Goal: Information Seeking & Learning: Learn about a topic

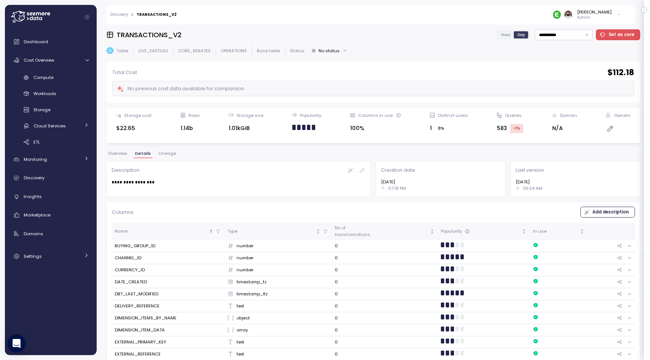
click at [54, 84] on div "Compute Workloads Storage Cloud Services Clustering columns Pipes AI Services S…" at bounding box center [51, 109] width 86 height 77
click at [53, 80] on span "Compute" at bounding box center [43, 77] width 20 height 6
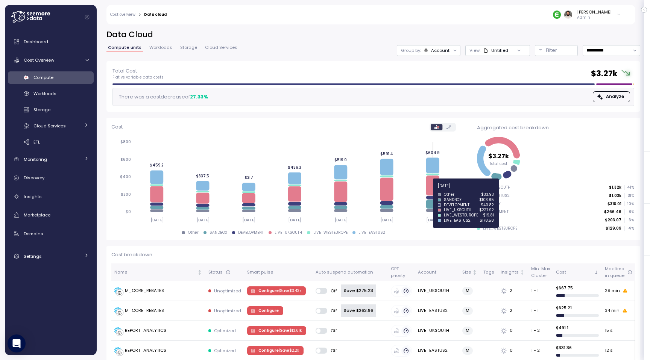
click at [432, 189] on icon at bounding box center [432, 186] width 13 height 20
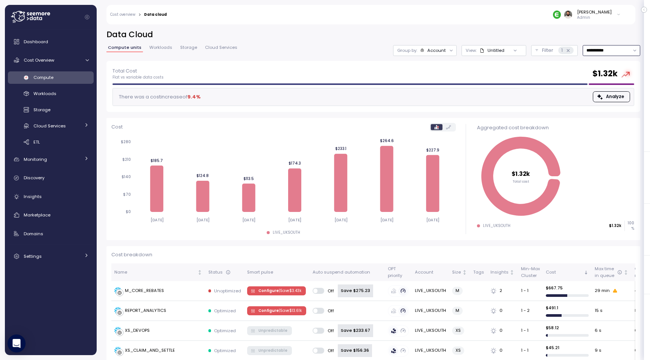
click at [599, 51] on input "**********" at bounding box center [612, 50] width 58 height 11
click at [602, 99] on div "Last 14 days" at bounding box center [610, 95] width 55 height 10
type input "**********"
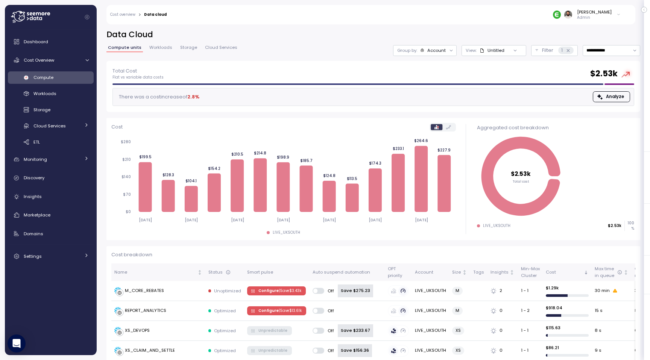
click at [446, 48] on div at bounding box center [451, 50] width 11 height 11
click at [439, 53] on div "Account" at bounding box center [436, 50] width 18 height 6
click at [435, 93] on p "Compute unit" at bounding box center [433, 92] width 30 height 6
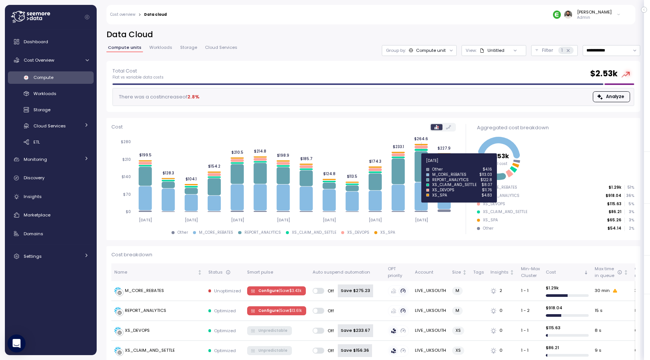
click at [423, 165] on icon at bounding box center [420, 166] width 13 height 31
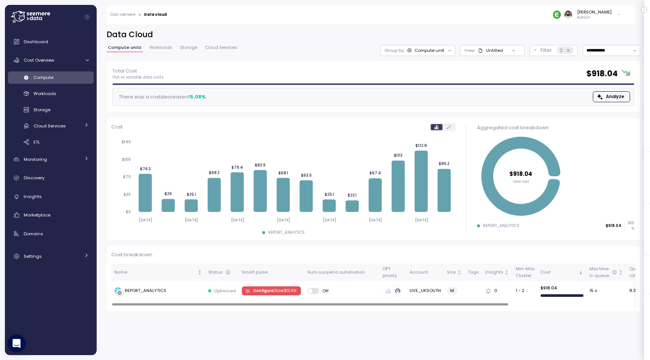
click at [155, 53] on div "Compute units Workloads Storage Cloud Services" at bounding box center [172, 51] width 132 height 10
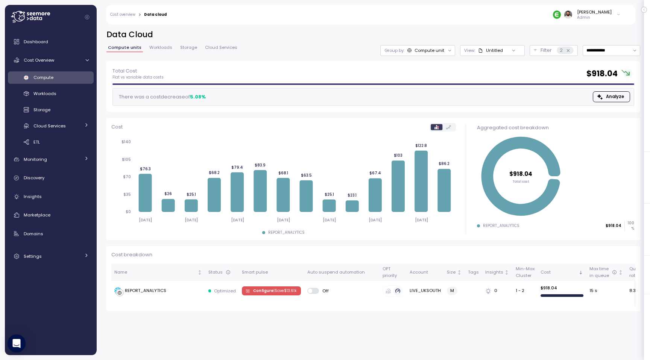
click at [157, 49] on span "Workloads" at bounding box center [160, 48] width 23 height 4
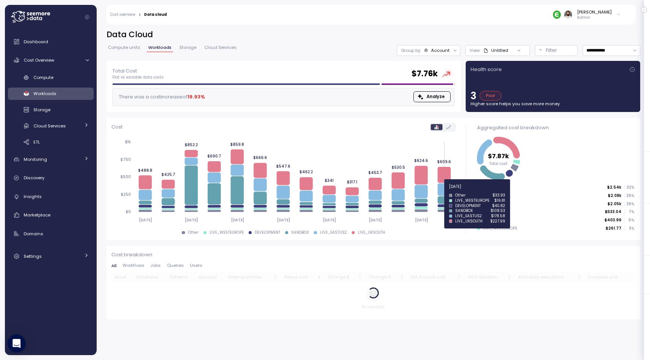
click at [444, 191] on icon at bounding box center [443, 190] width 13 height 12
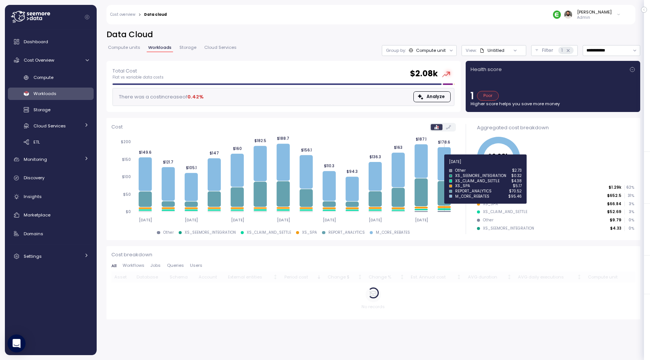
click at [443, 163] on icon at bounding box center [443, 163] width 13 height 33
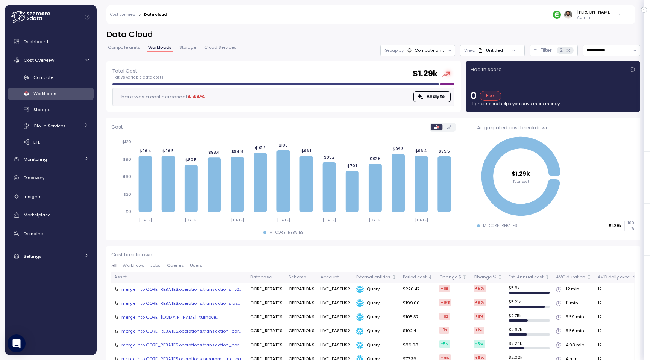
click at [129, 16] on link "Cost overview" at bounding box center [122, 15] width 25 height 4
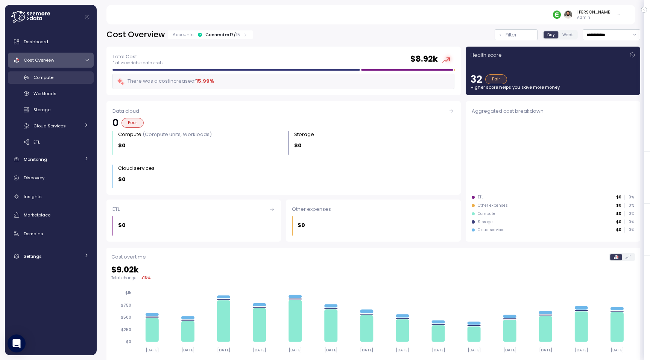
click at [80, 78] on div "Compute" at bounding box center [60, 78] width 55 height 8
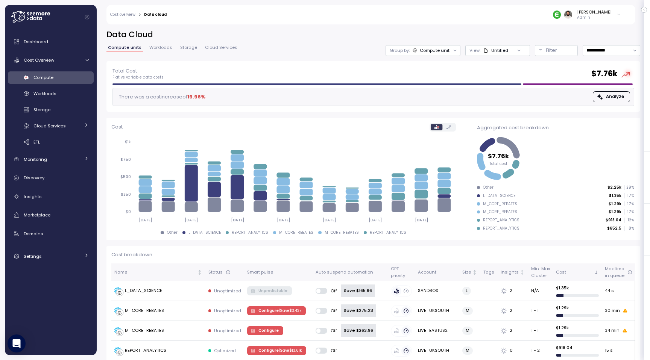
click at [157, 47] on span "Workloads" at bounding box center [160, 48] width 23 height 4
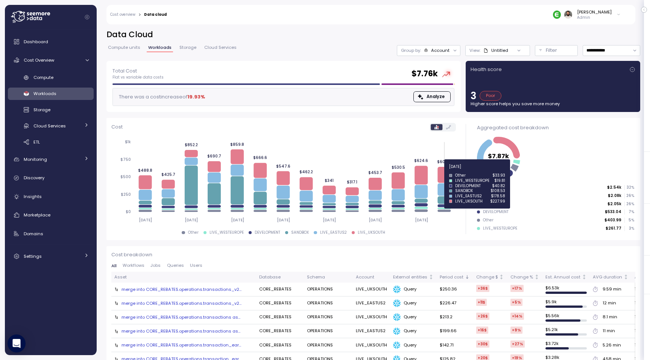
click at [443, 171] on icon at bounding box center [443, 175] width 13 height 16
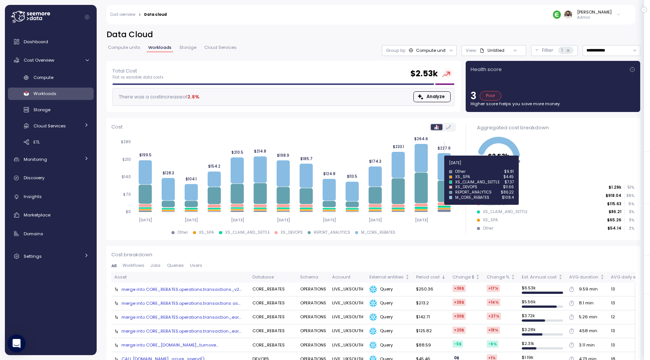
click at [442, 167] on icon at bounding box center [443, 166] width 13 height 27
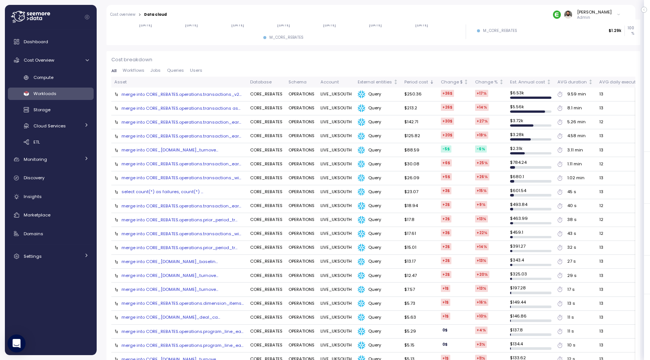
scroll to position [165, 0]
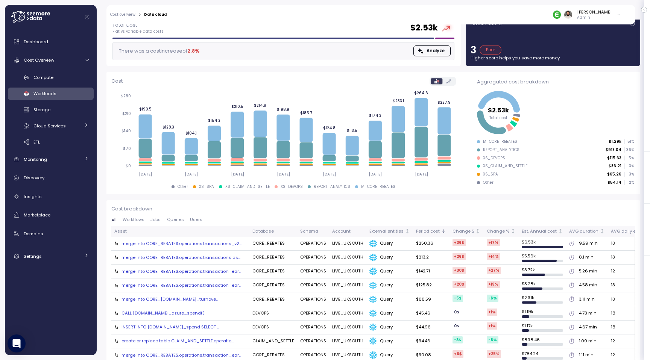
scroll to position [18, 0]
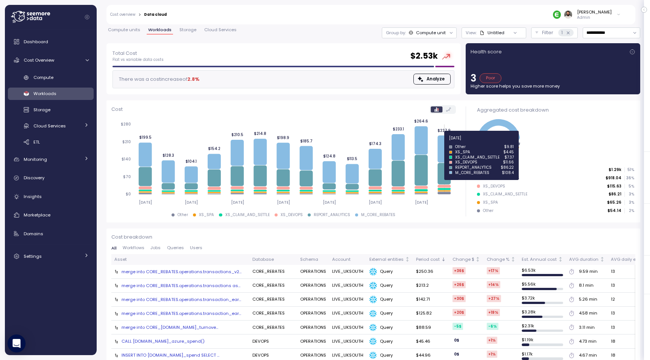
click at [440, 143] on icon at bounding box center [443, 148] width 13 height 27
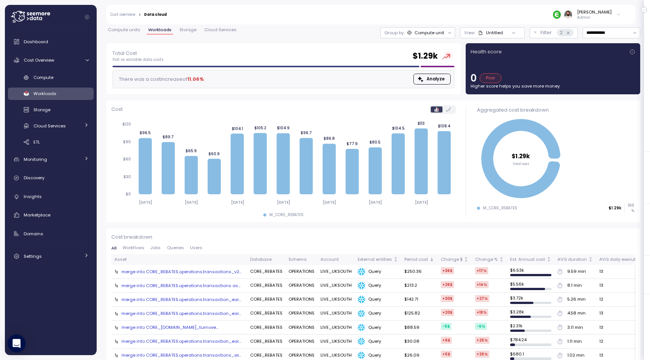
click at [217, 270] on div "merge into CORE_REBATES.operations.transactions_v2..." at bounding box center [181, 272] width 120 height 6
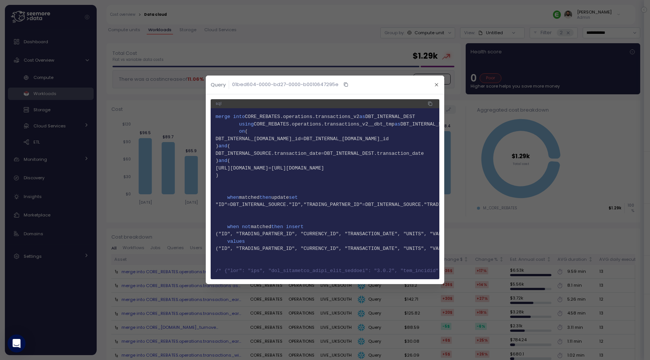
click at [197, 253] on div at bounding box center [325, 180] width 650 height 360
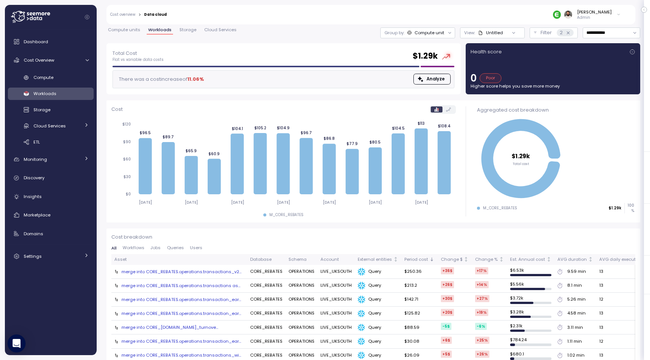
scroll to position [0, 71]
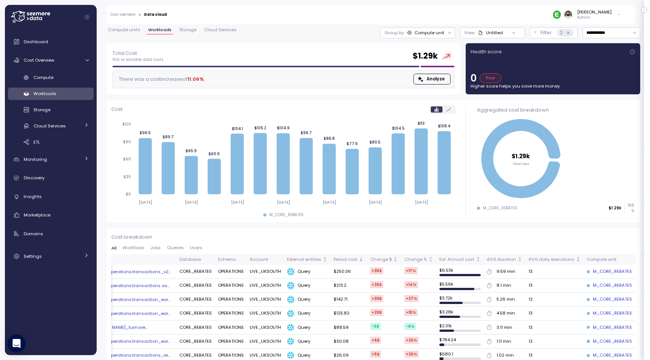
click at [604, 273] on div "M_CORE_REBATES" at bounding box center [609, 272] width 45 height 7
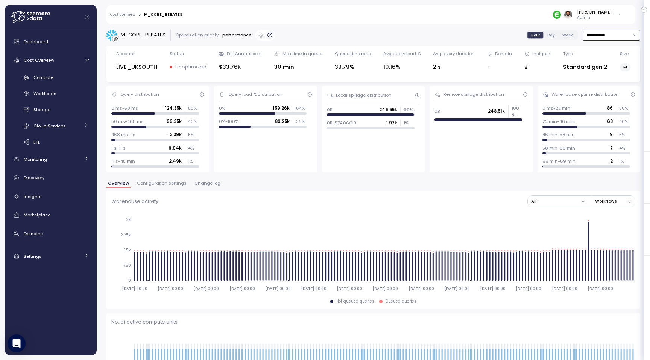
click at [610, 33] on input "**********" at bounding box center [612, 35] width 58 height 11
click at [602, 67] on div "Last 7 days" at bounding box center [607, 70] width 24 height 6
type input "**********"
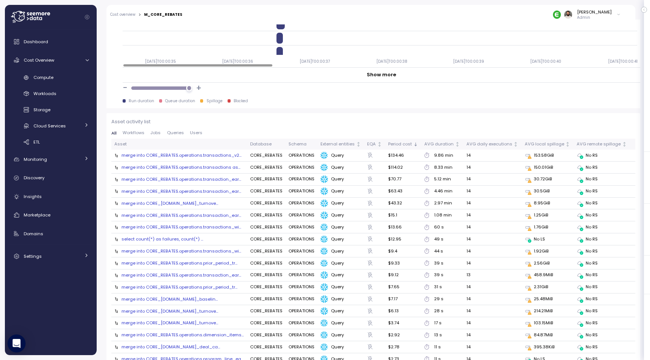
scroll to position [736, 0]
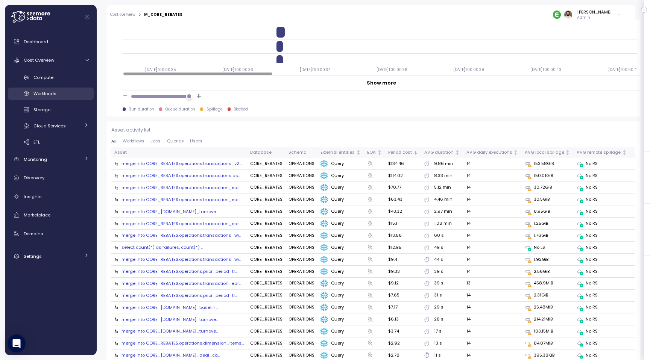
click at [37, 98] on link "Workloads" at bounding box center [51, 94] width 86 height 12
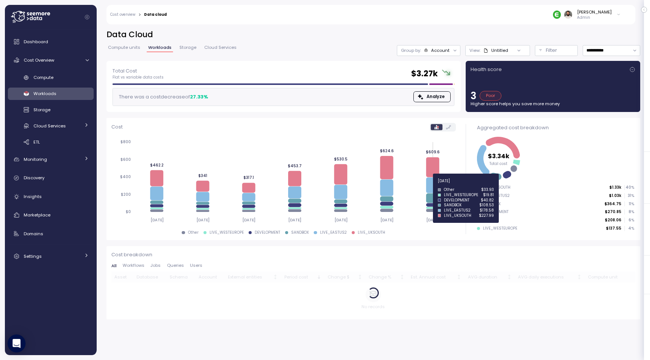
click at [434, 185] on icon at bounding box center [432, 186] width 13 height 16
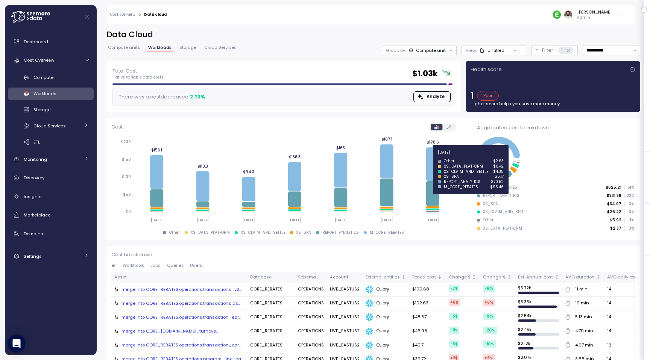
click at [427, 157] on icon at bounding box center [432, 163] width 13 height 33
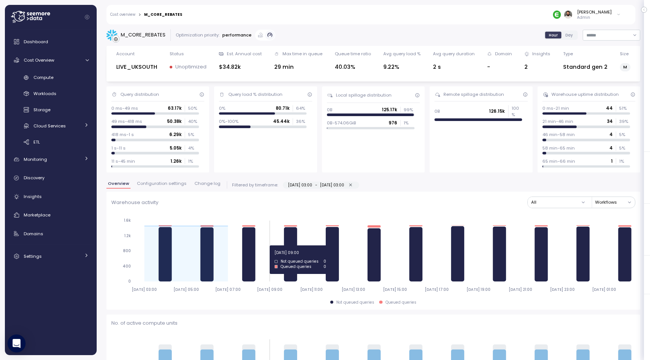
scroll to position [5, 0]
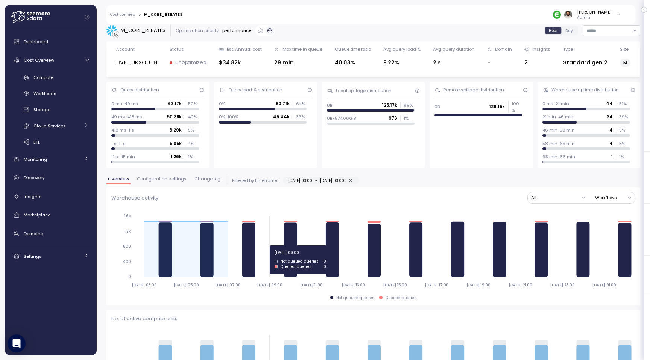
click at [266, 243] on icon "2025-09-01 03:00 2025-09-01 05:00 2025-09-01 07:00 2025-09-01 09:00 2025-09-01 …" at bounding box center [373, 250] width 524 height 83
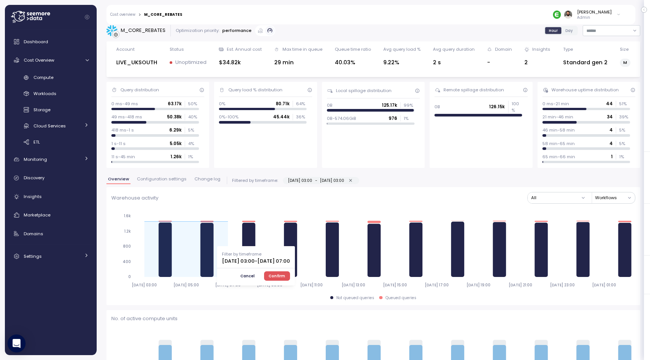
click at [285, 276] on span "Confirm" at bounding box center [277, 276] width 17 height 8
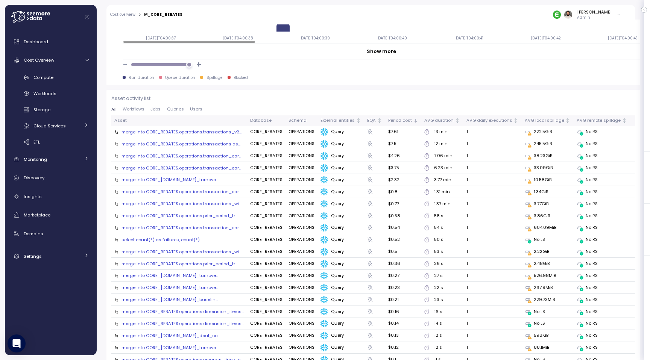
scroll to position [765, 0]
